Goal: Information Seeking & Learning: Learn about a topic

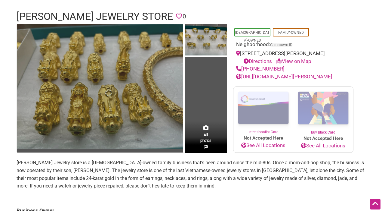
scroll to position [41, 0]
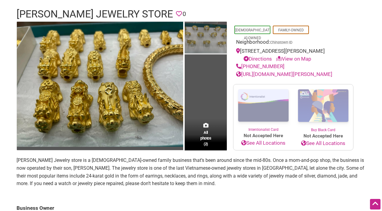
click at [214, 43] on img at bounding box center [206, 38] width 42 height 33
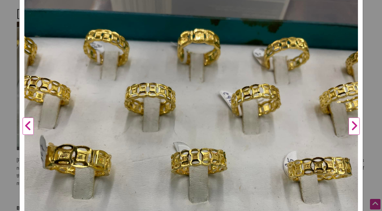
scroll to position [0, 0]
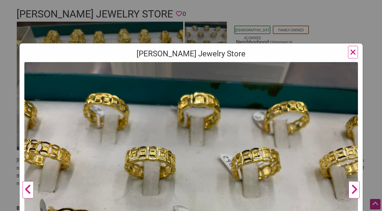
click at [353, 53] on span "×" at bounding box center [353, 52] width 6 height 14
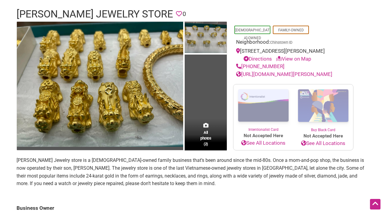
click at [292, 74] on link "[URL][DOMAIN_NAME][PERSON_NAME]" at bounding box center [284, 74] width 96 height 6
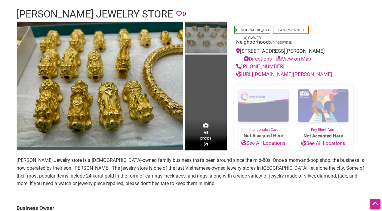
click at [207, 36] on img at bounding box center [206, 38] width 42 height 33
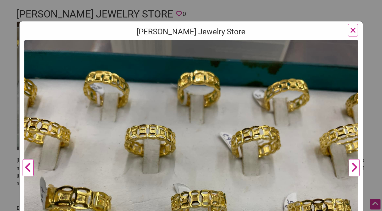
click at [352, 32] on span "×" at bounding box center [353, 30] width 6 height 14
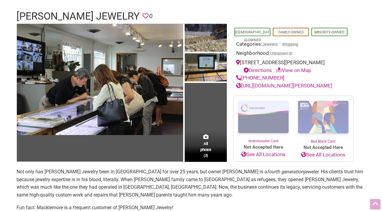
scroll to position [39, 0]
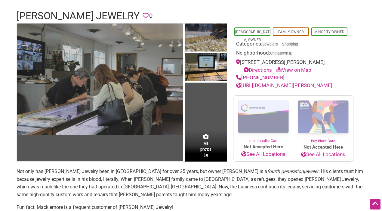
click at [129, 93] on img at bounding box center [100, 78] width 166 height 111
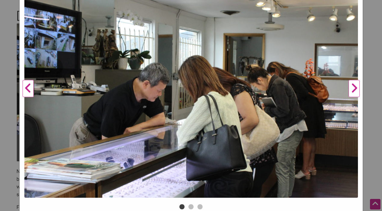
scroll to position [90, 0]
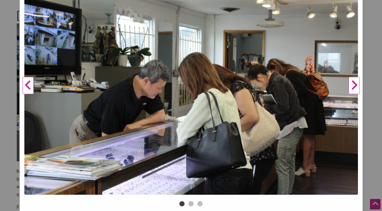
click at [357, 88] on button "Next" at bounding box center [354, 86] width 17 height 228
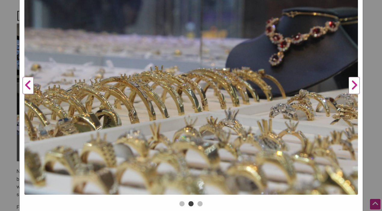
click at [357, 88] on button "Next" at bounding box center [354, 86] width 17 height 228
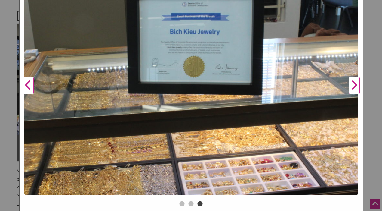
click at [349, 93] on button "Next" at bounding box center [354, 86] width 17 height 228
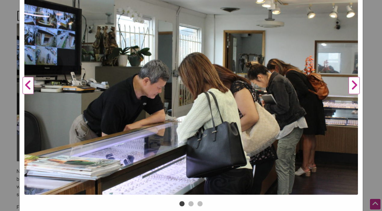
click at [350, 87] on button "Next" at bounding box center [354, 86] width 17 height 228
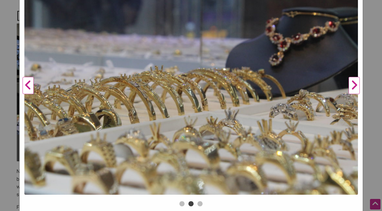
click at [353, 88] on button "Next" at bounding box center [354, 86] width 17 height 228
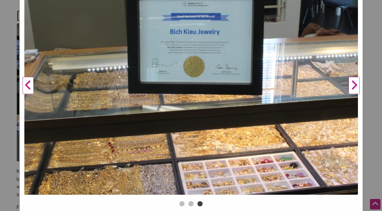
click at [353, 88] on button "Next" at bounding box center [354, 86] width 17 height 228
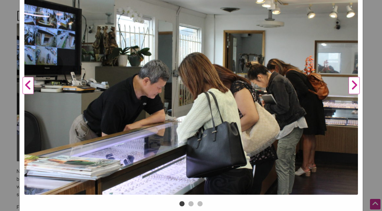
click at [374, 86] on div "[PERSON_NAME] Jewelry Previous Next 1 2 3 ×" at bounding box center [191, 105] width 382 height 211
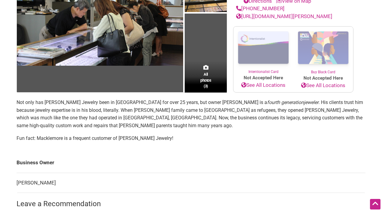
scroll to position [116, 0]
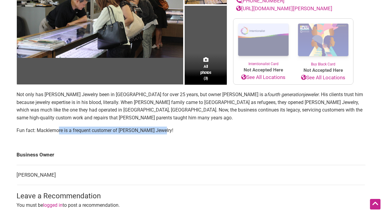
drag, startPoint x: 58, startPoint y: 155, endPoint x: 120, endPoint y: 160, distance: 61.9
click at [120, 139] on section "Not only has [PERSON_NAME] Jewelry been in [GEOGRAPHIC_DATA] for over 25 years,…" at bounding box center [191, 115] width 349 height 48
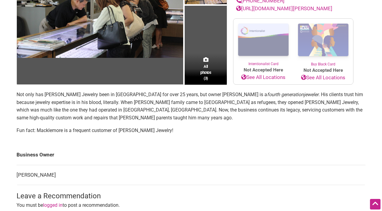
click at [151, 139] on section "Not only has [PERSON_NAME] Jewelry been in [GEOGRAPHIC_DATA] for over 25 years,…" at bounding box center [191, 115] width 349 height 48
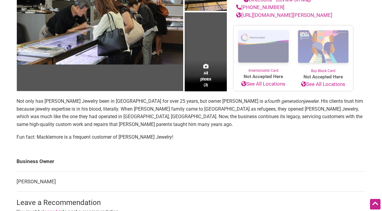
scroll to position [0, 0]
